Goal: Check status: Check status

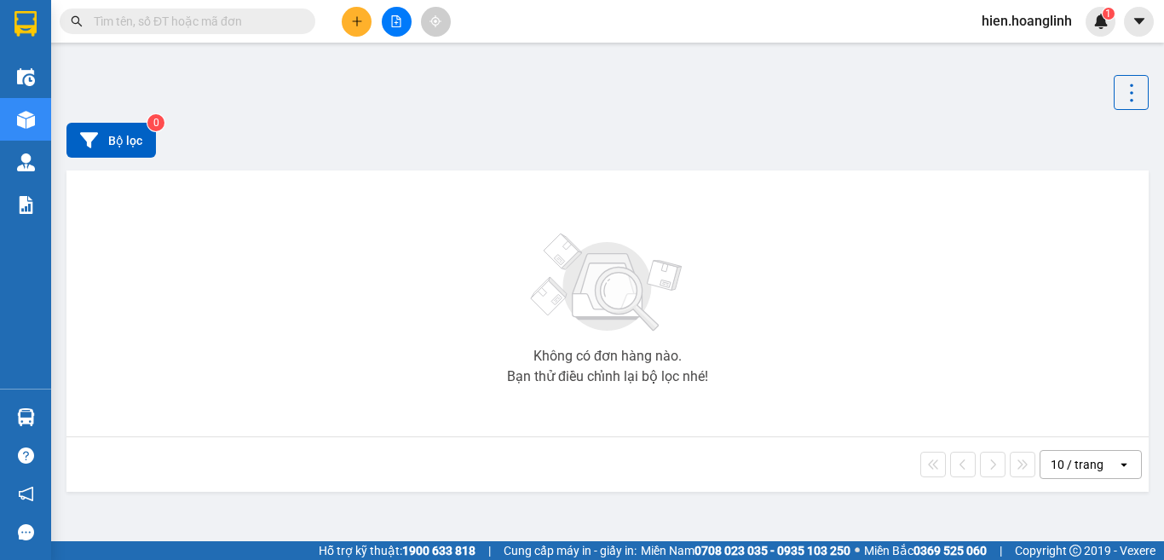
click at [399, 26] on icon "file-add" at bounding box center [396, 21] width 12 height 12
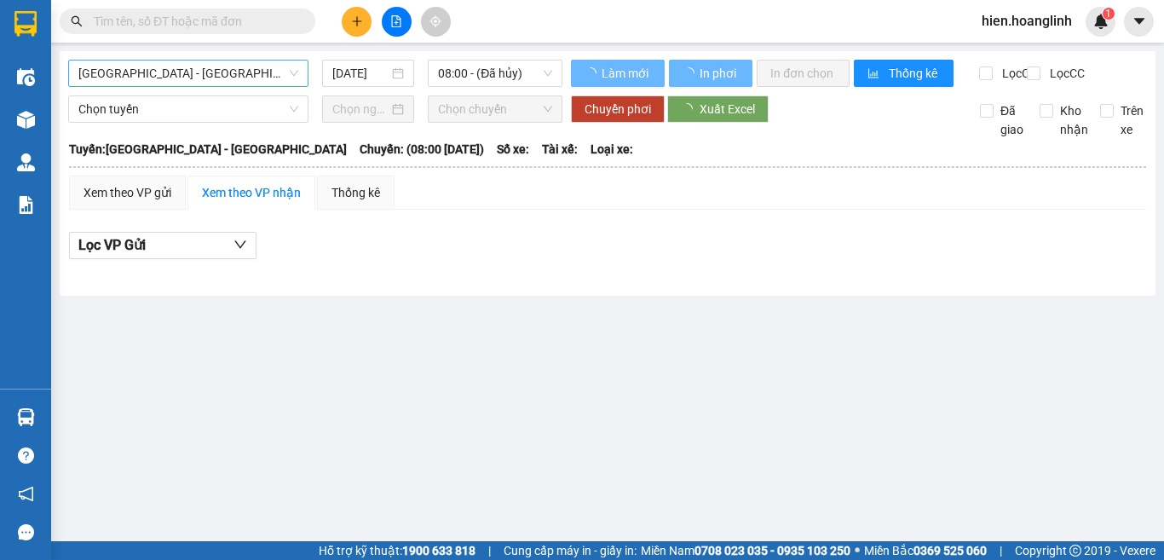
click at [184, 71] on span "[GEOGRAPHIC_DATA] - [GEOGRAPHIC_DATA]" at bounding box center [188, 74] width 220 height 26
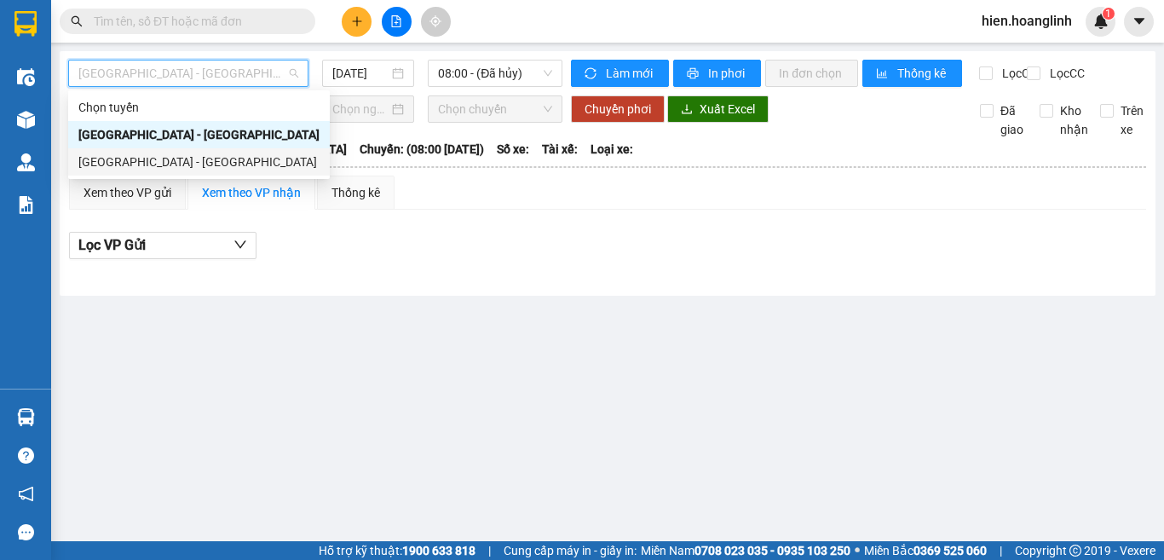
click at [138, 162] on div "[GEOGRAPHIC_DATA] - [GEOGRAPHIC_DATA]" at bounding box center [198, 162] width 241 height 19
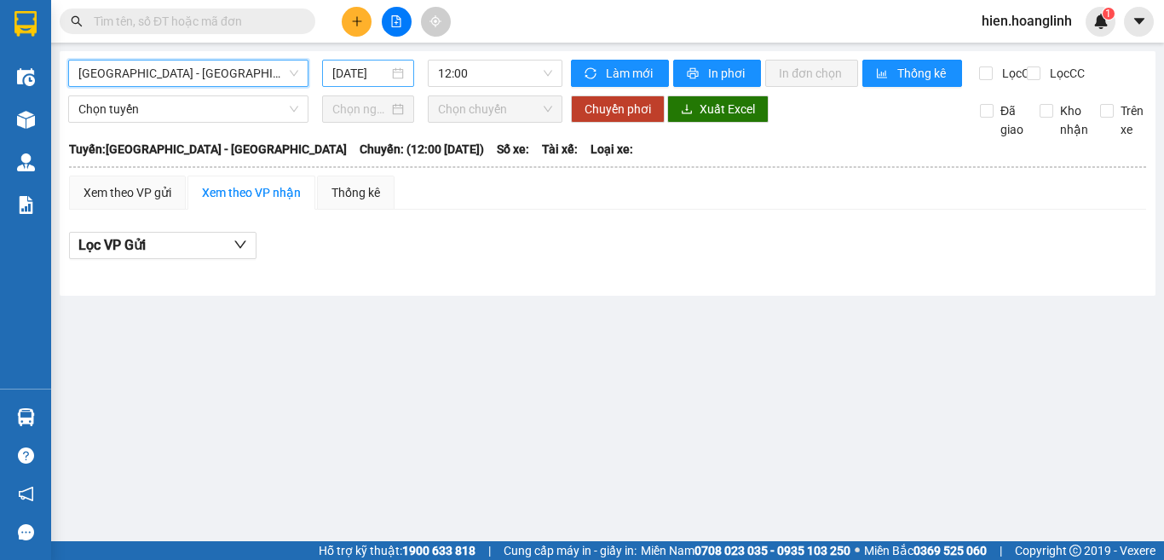
click at [351, 78] on input "[DATE]" at bounding box center [360, 73] width 56 height 19
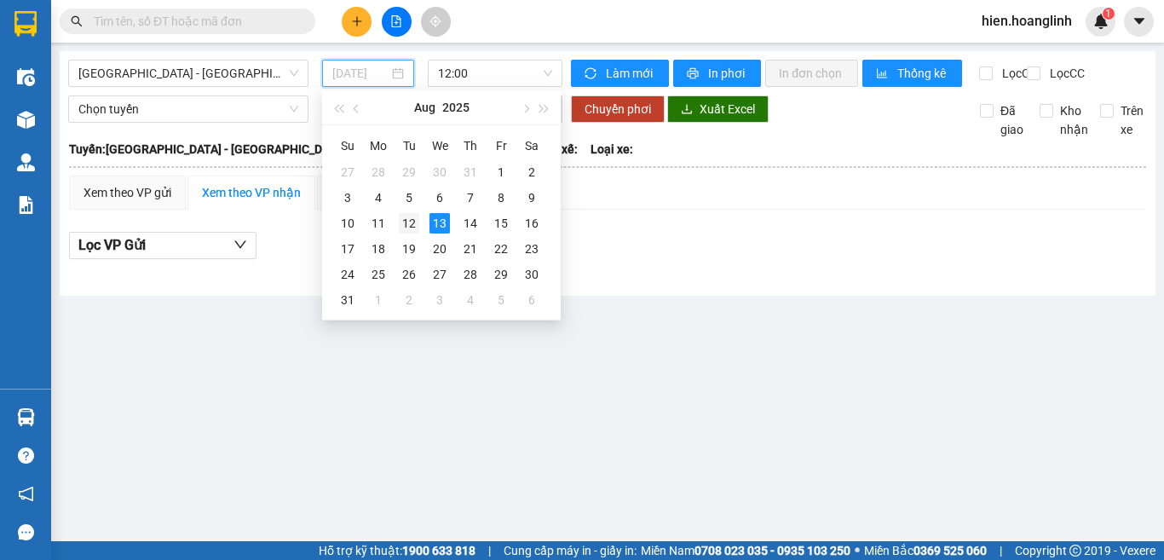
click at [408, 223] on div "12" at bounding box center [409, 223] width 20 height 20
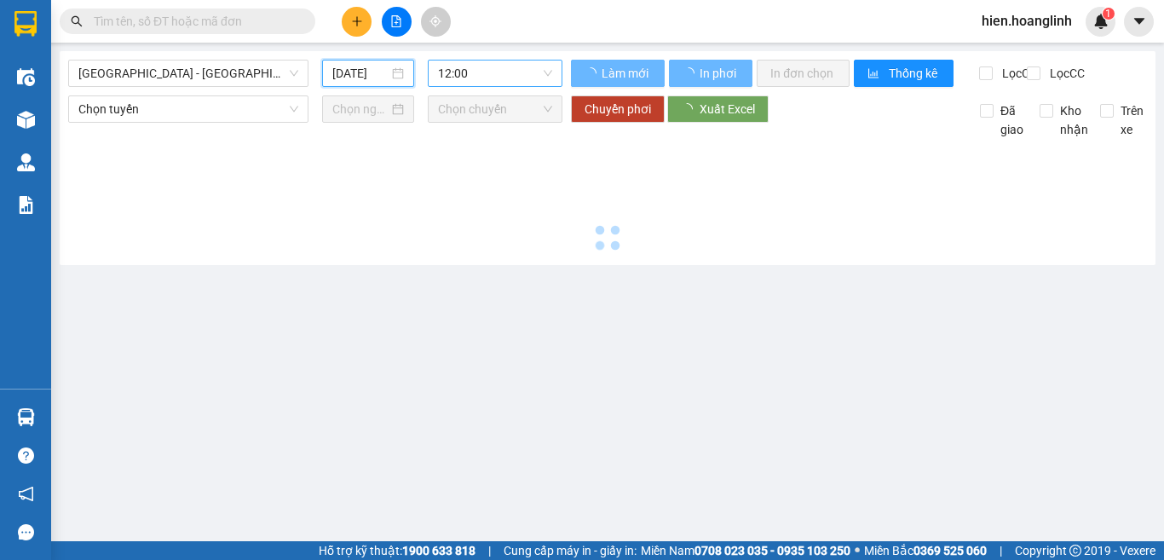
click at [527, 76] on span "12:00" at bounding box center [495, 74] width 114 height 26
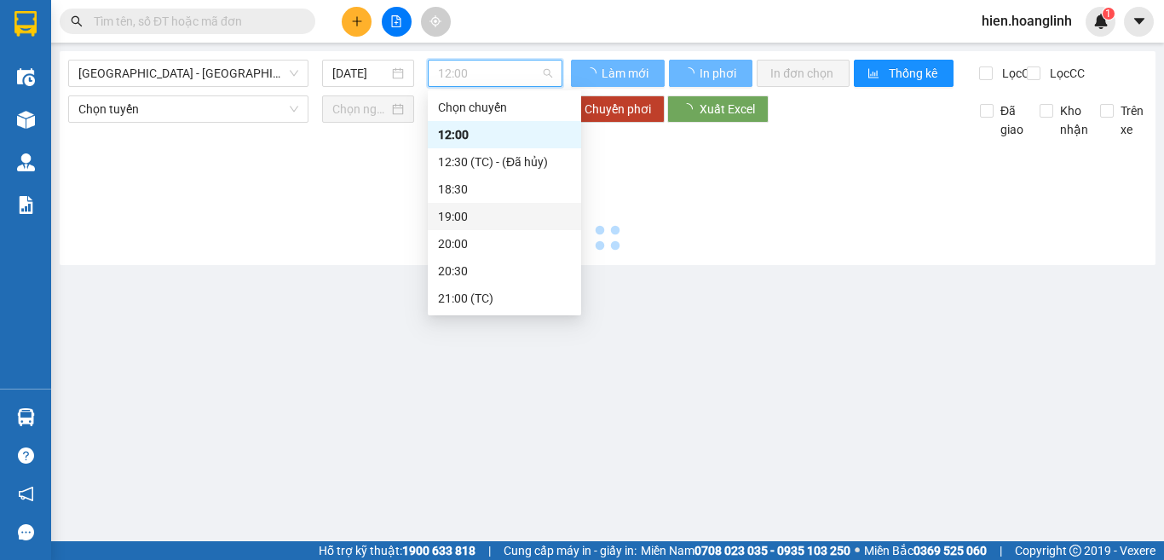
click at [461, 217] on div "19:00" at bounding box center [504, 216] width 133 height 19
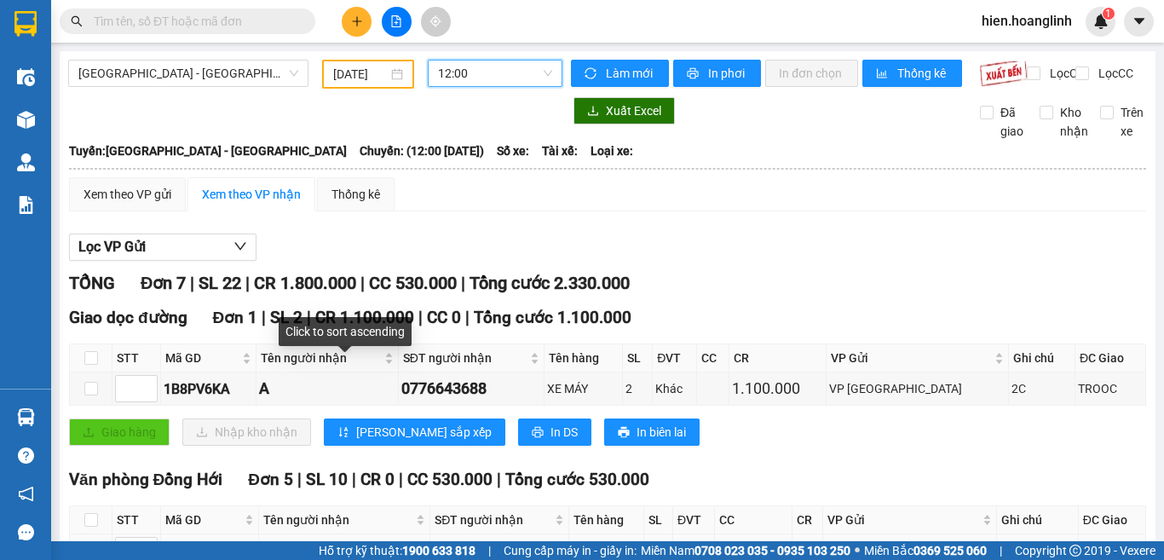
type input "[DATE]"
click at [497, 78] on span "12:00" at bounding box center [495, 74] width 114 height 26
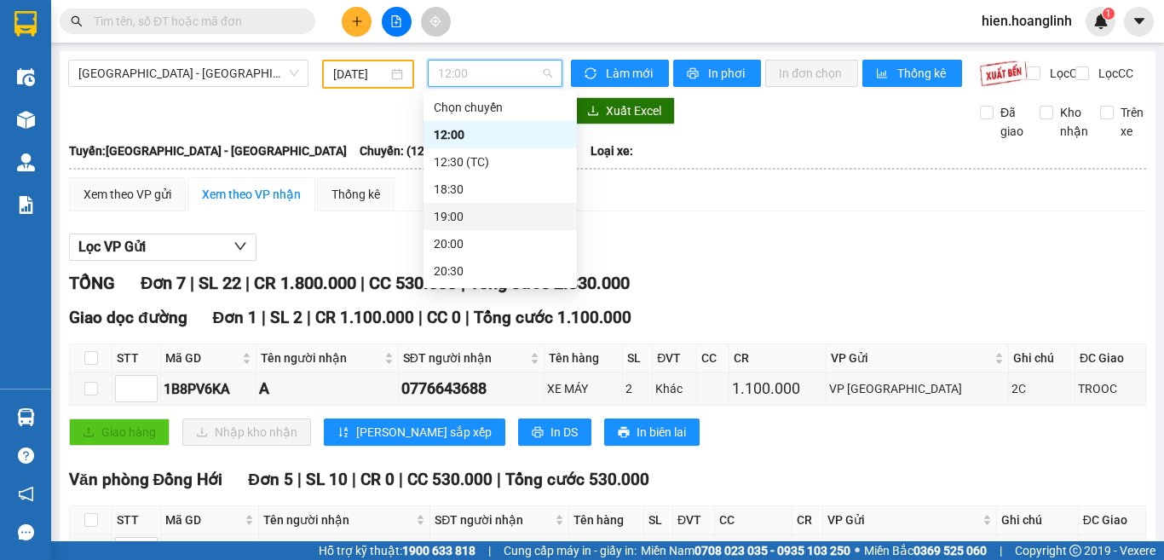
click at [462, 218] on div "19:00" at bounding box center [500, 216] width 133 height 19
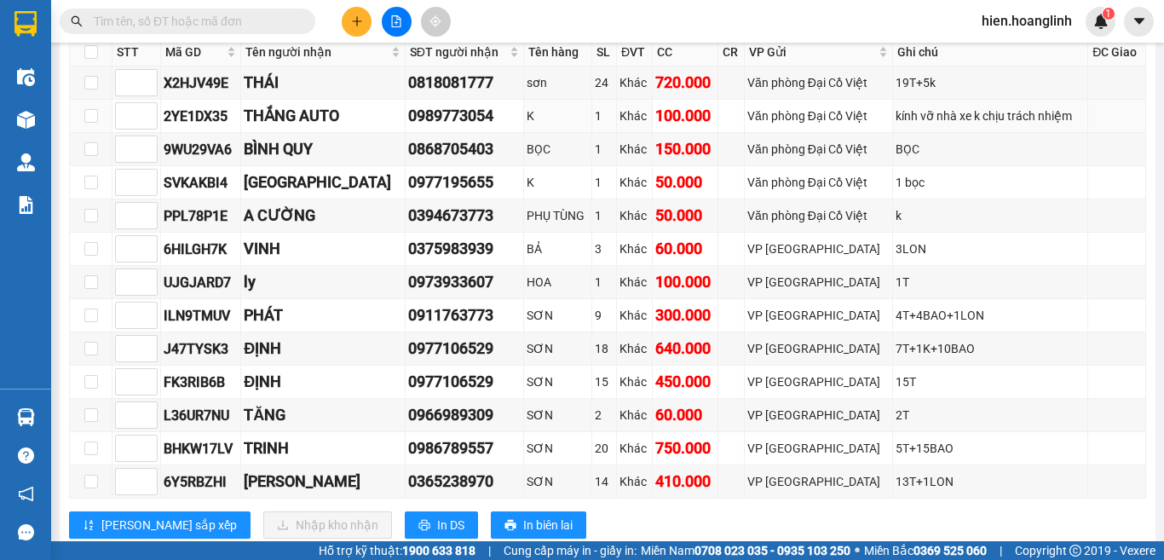
scroll to position [852, 0]
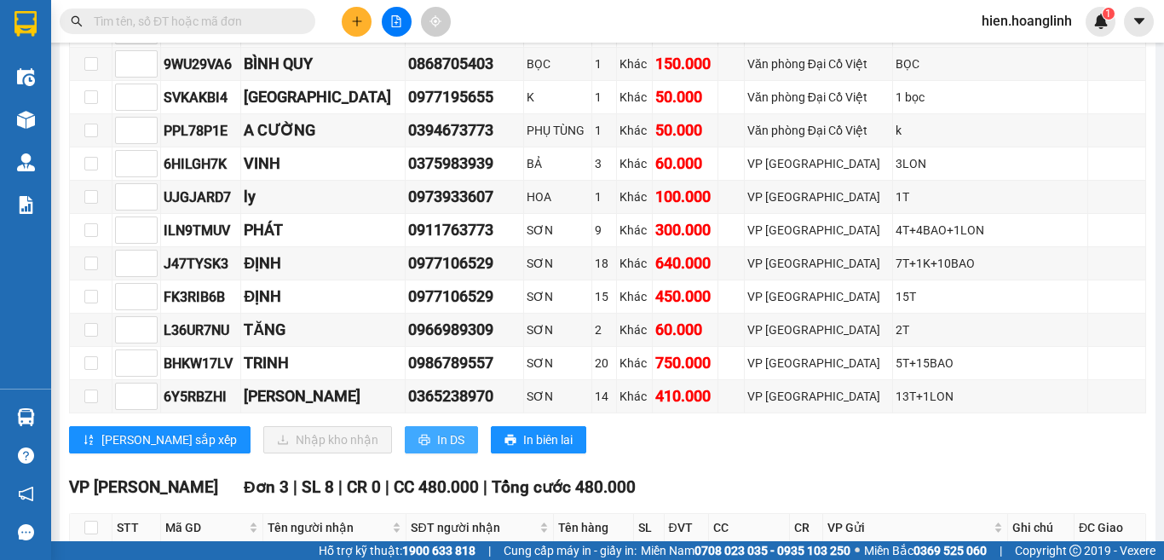
click at [405, 450] on button "In DS" at bounding box center [441, 439] width 73 height 27
click at [119, 15] on input "text" at bounding box center [194, 21] width 201 height 19
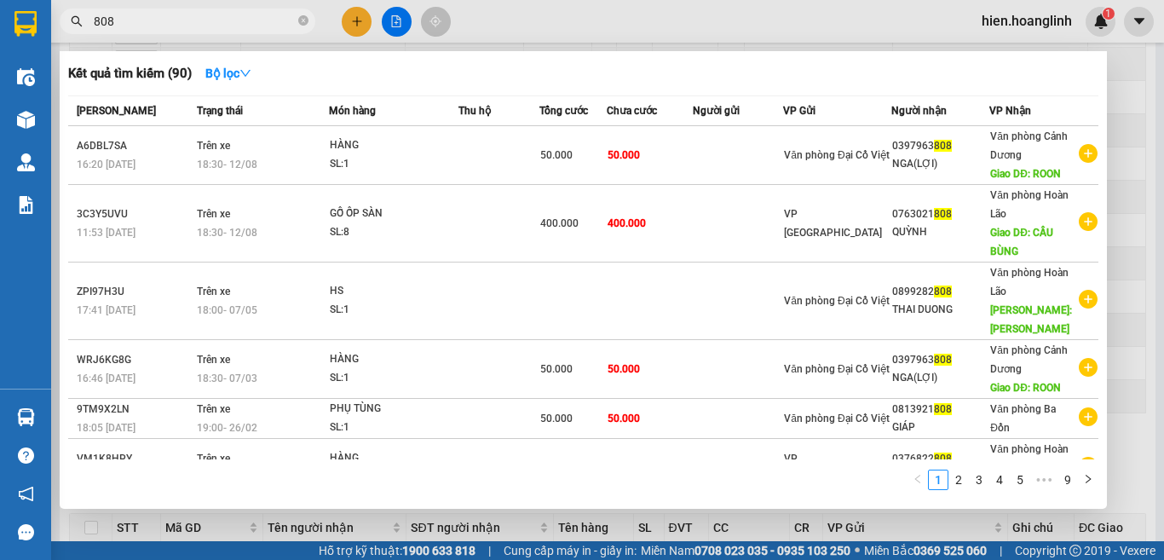
type input "808"
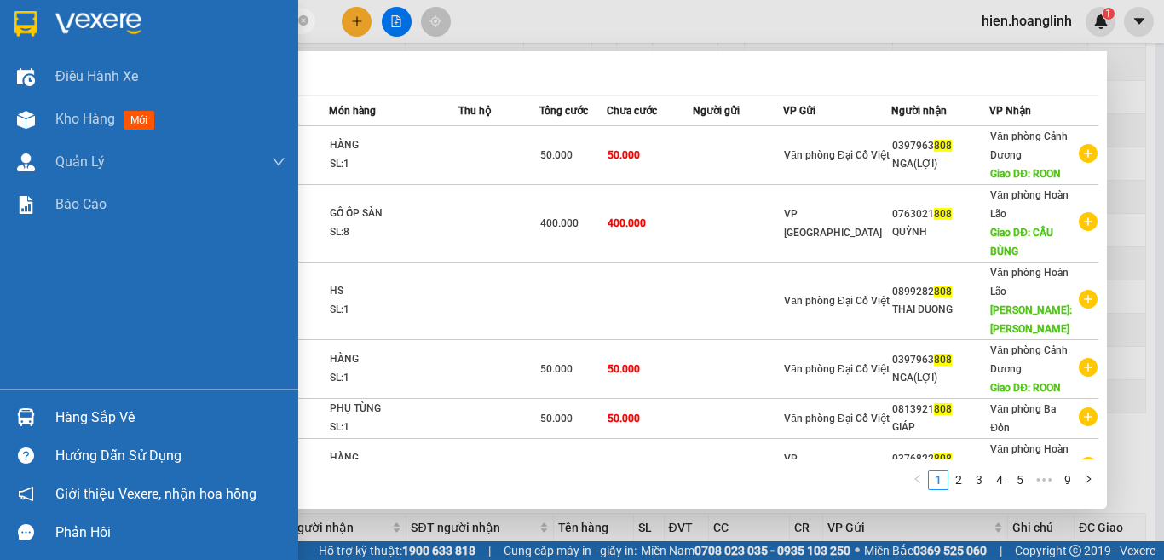
drag, startPoint x: 180, startPoint y: 19, endPoint x: 37, endPoint y: 25, distance: 143.3
click at [37, 25] on section "Kết quả tìm kiếm ( 90 ) Bộ lọc Mã ĐH Trạng thái Món hàng Thu hộ Tổng cước Chưa …" at bounding box center [582, 280] width 1164 height 560
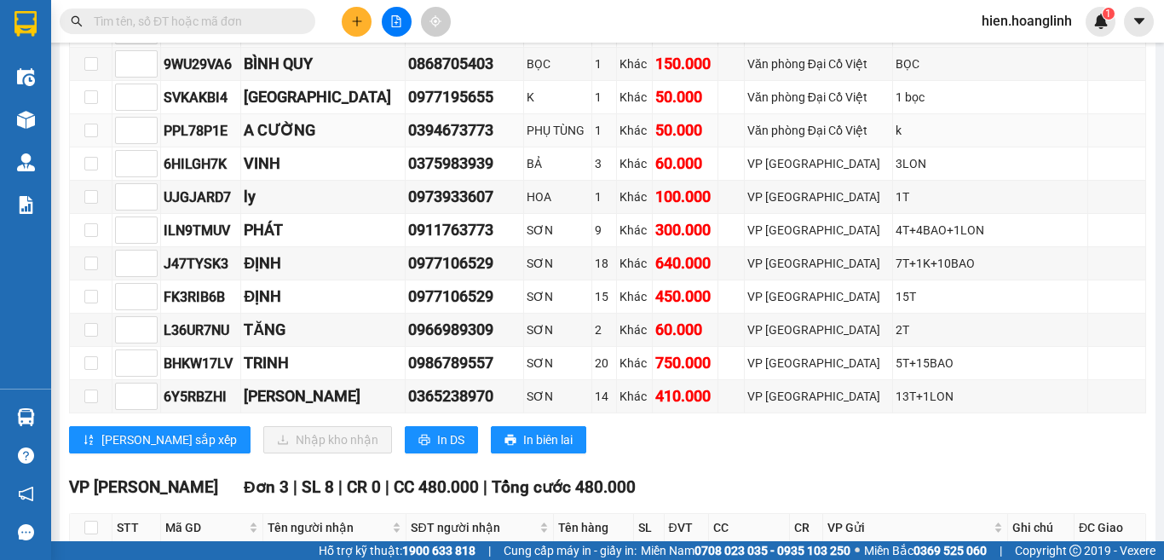
scroll to position [341, 0]
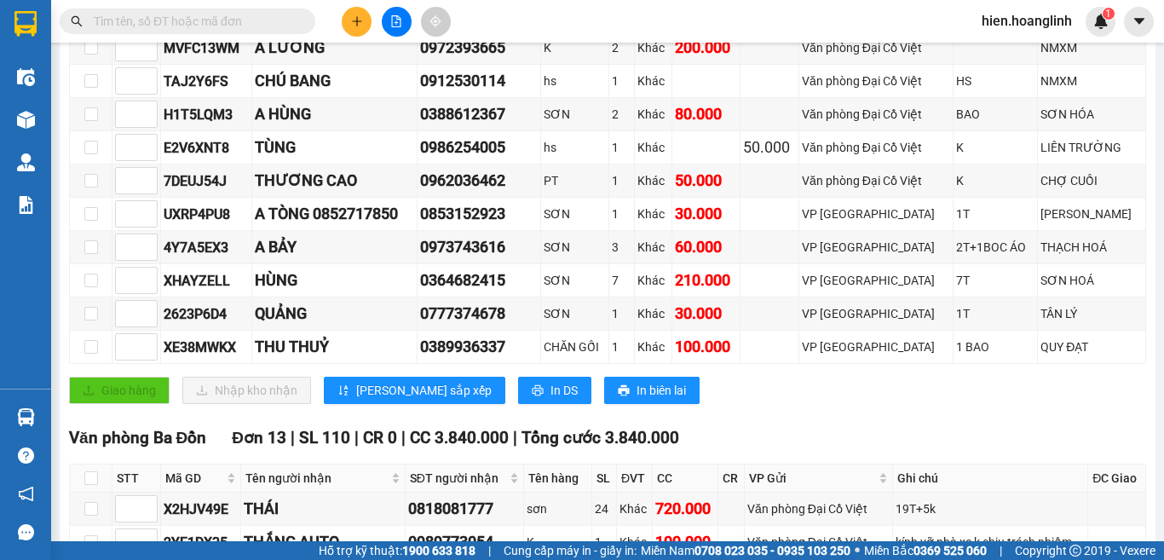
click at [196, 22] on input "text" at bounding box center [194, 21] width 201 height 19
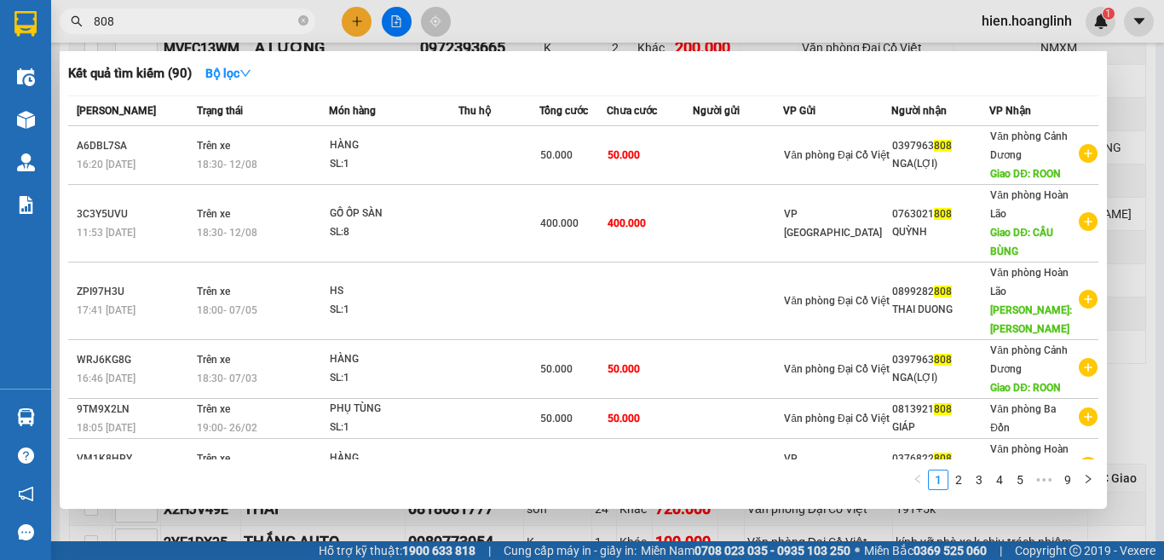
click at [187, 23] on input "808" at bounding box center [194, 21] width 201 height 19
type input "8"
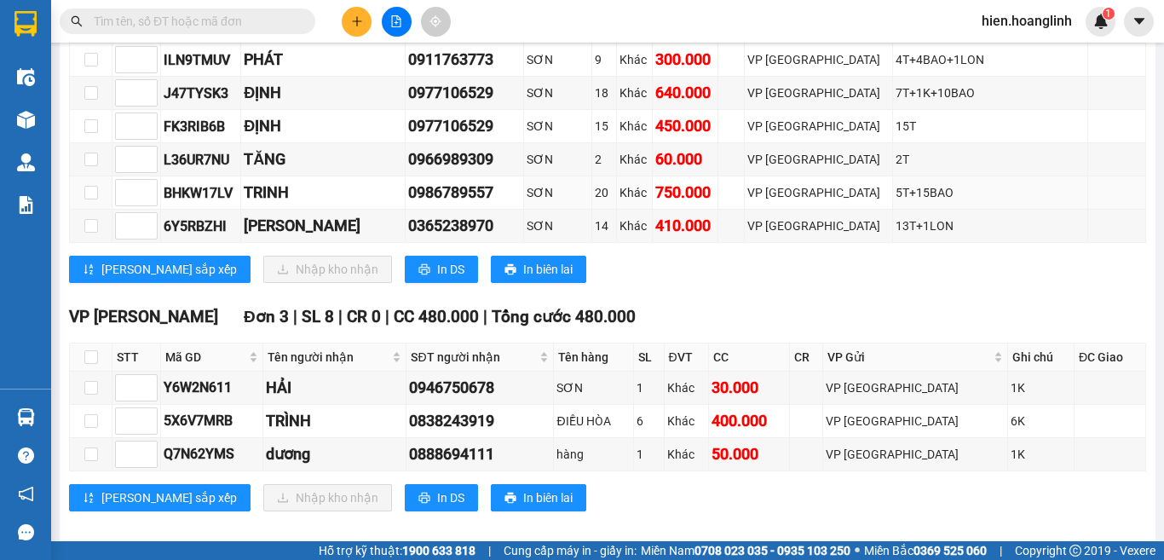
scroll to position [1053, 0]
